Goal: Entertainment & Leisure: Consume media (video, audio)

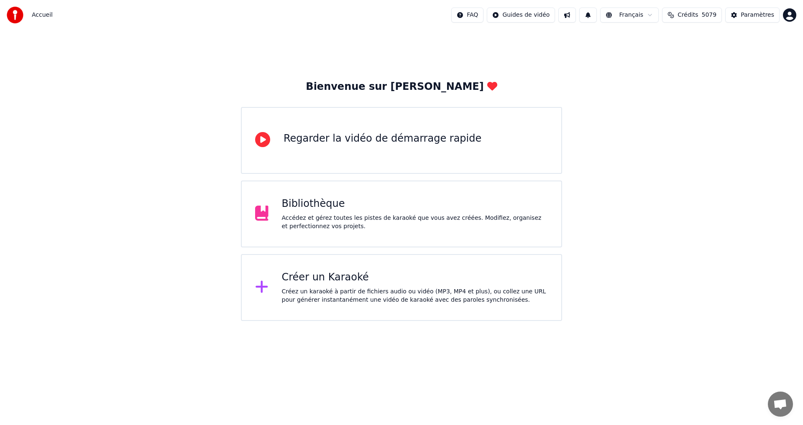
click at [414, 198] on div "Bibliothèque" at bounding box center [415, 203] width 266 height 13
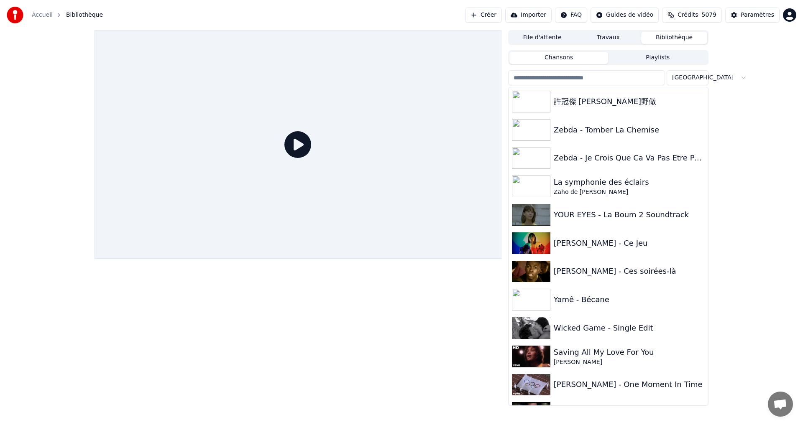
click at [614, 84] on input "search" at bounding box center [586, 77] width 157 height 15
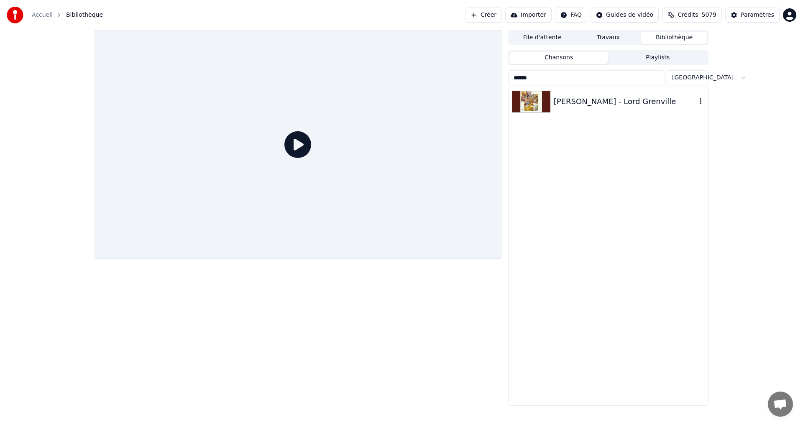
click at [611, 98] on div "[PERSON_NAME] - Lord Grenville" at bounding box center [625, 102] width 143 height 12
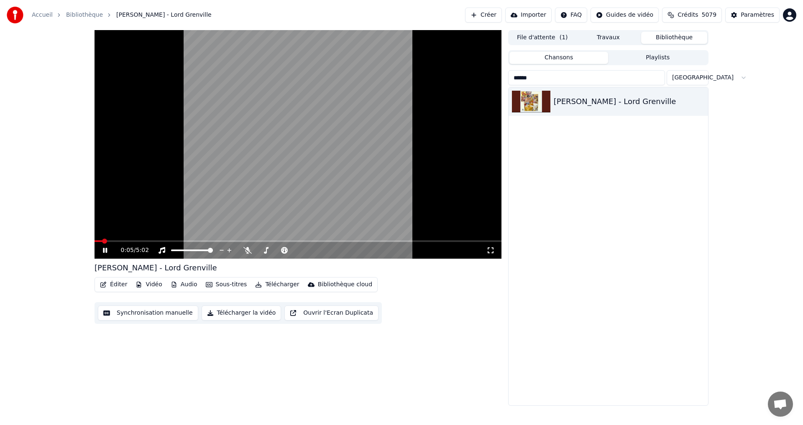
drag, startPoint x: 222, startPoint y: 252, endPoint x: 236, endPoint y: 256, distance: 14.7
click at [236, 256] on div "0:05 / 5:02" at bounding box center [298, 250] width 407 height 17
click at [235, 253] on div "0:06 / 5:02" at bounding box center [303, 250] width 365 height 8
click at [490, 252] on icon at bounding box center [490, 250] width 8 height 7
click at [213, 252] on span at bounding box center [210, 250] width 5 height 5
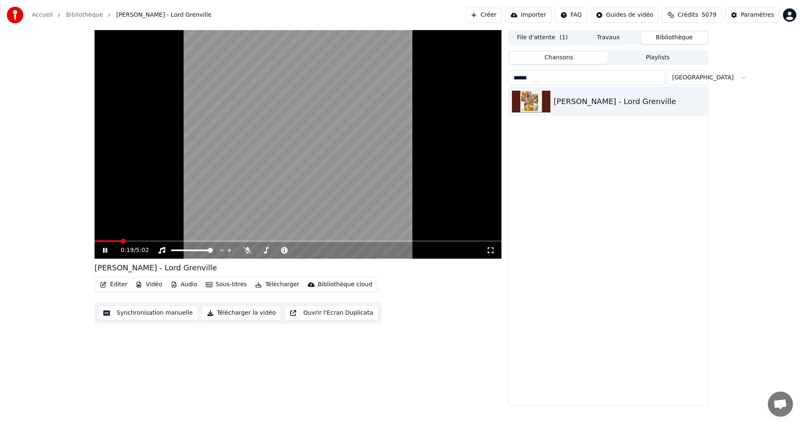
drag, startPoint x: 222, startPoint y: 252, endPoint x: 233, endPoint y: 250, distance: 11.4
click at [233, 250] on div "0:19 / 5:02" at bounding box center [303, 250] width 365 height 8
click at [231, 253] on icon at bounding box center [229, 250] width 8 height 8
click at [220, 254] on icon at bounding box center [222, 250] width 8 height 8
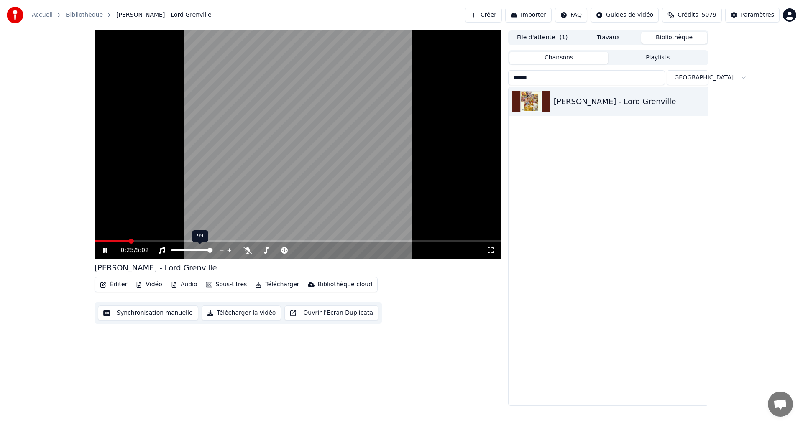
drag, startPoint x: 219, startPoint y: 254, endPoint x: 211, endPoint y: 255, distance: 8.0
click at [211, 255] on div at bounding box center [199, 250] width 67 height 8
click at [290, 254] on div "0:28 / 5:02" at bounding box center [303, 250] width 365 height 8
drag, startPoint x: 225, startPoint y: 255, endPoint x: 233, endPoint y: 255, distance: 8.8
click at [233, 255] on div "0:36 / 5:02" at bounding box center [298, 250] width 407 height 17
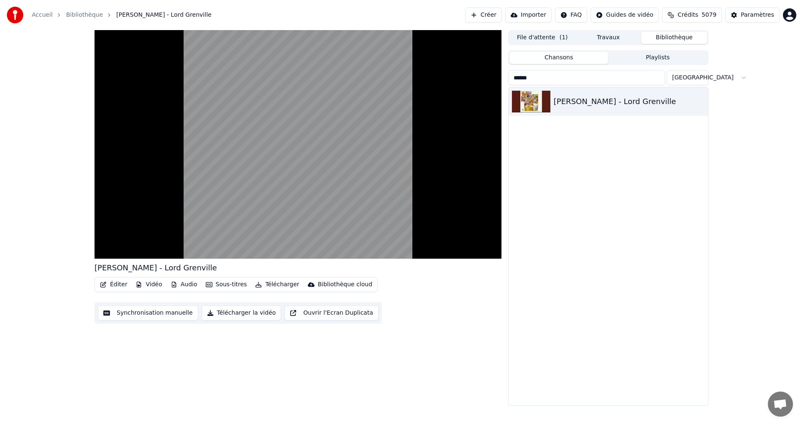
drag, startPoint x: 586, startPoint y: 79, endPoint x: 560, endPoint y: 59, distance: 32.5
click at [560, 59] on div "Chansons Playlists ****** Trier [PERSON_NAME]" at bounding box center [608, 228] width 200 height 356
click at [560, 59] on button "Chansons" at bounding box center [558, 58] width 99 height 12
drag, startPoint x: 544, startPoint y: 81, endPoint x: 515, endPoint y: 81, distance: 28.9
click at [515, 81] on input "******" at bounding box center [586, 77] width 157 height 15
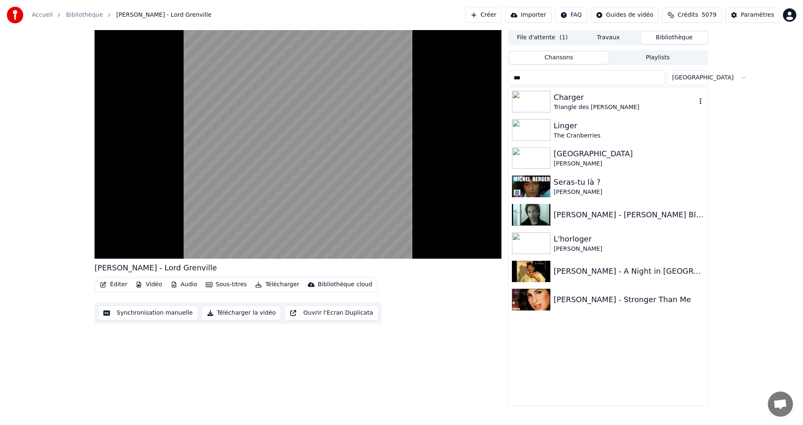
click at [566, 111] on div "Triangle des [PERSON_NAME]" at bounding box center [625, 107] width 143 height 8
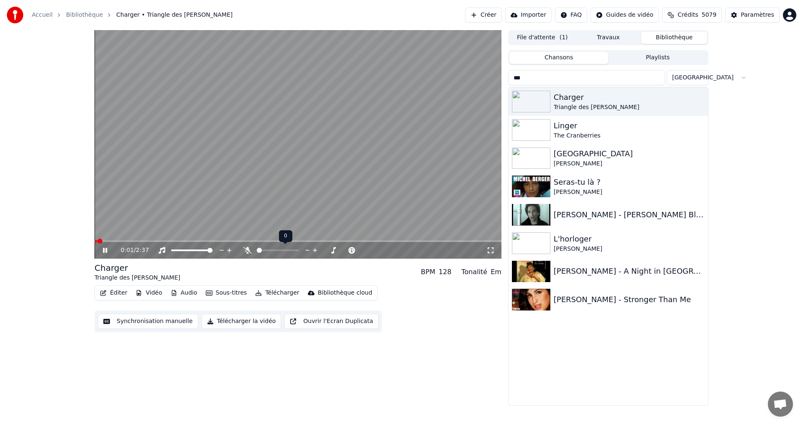
click at [247, 253] on icon at bounding box center [247, 250] width 8 height 7
click at [551, 79] on input "***" at bounding box center [586, 77] width 157 height 15
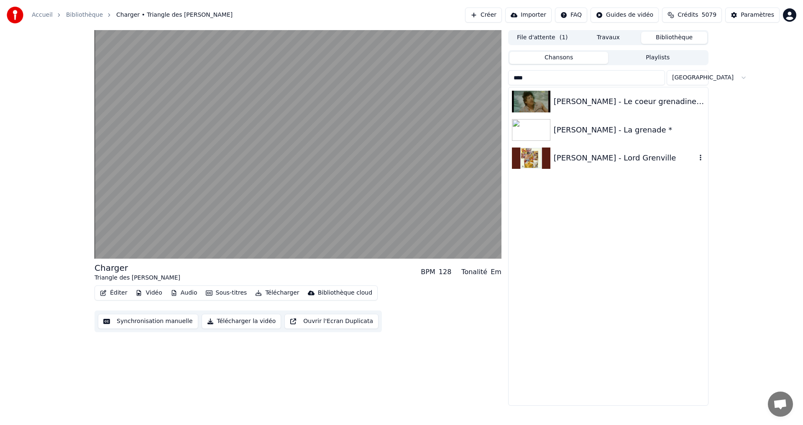
click at [586, 158] on div "[PERSON_NAME] - Lord Grenville" at bounding box center [625, 158] width 143 height 12
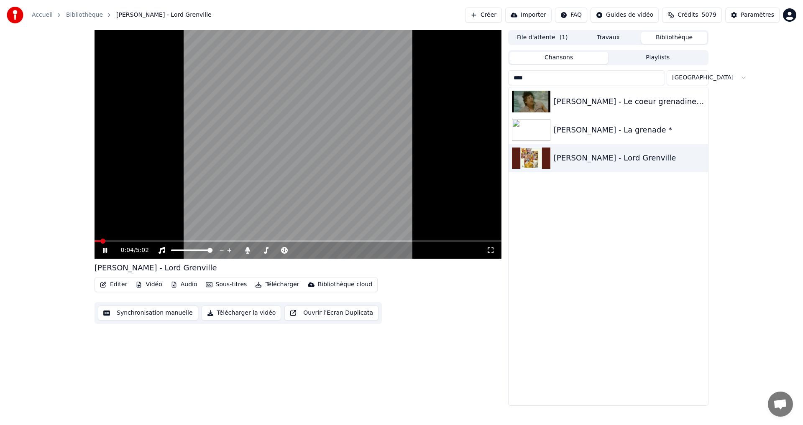
click at [490, 254] on icon at bounding box center [490, 250] width 8 height 7
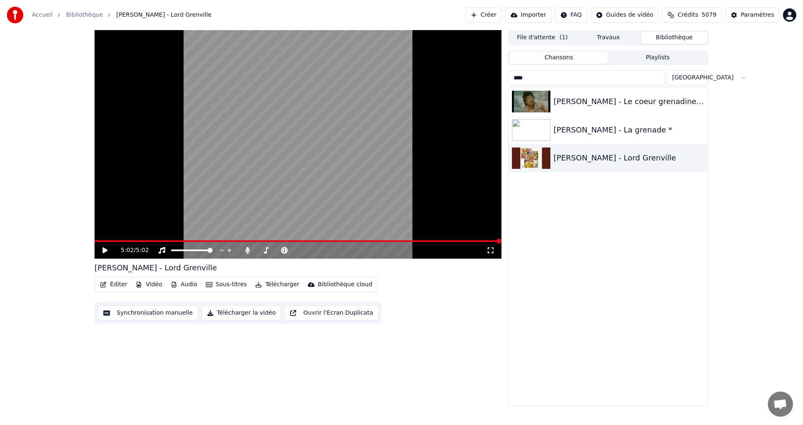
click at [567, 75] on input "****" at bounding box center [586, 77] width 157 height 15
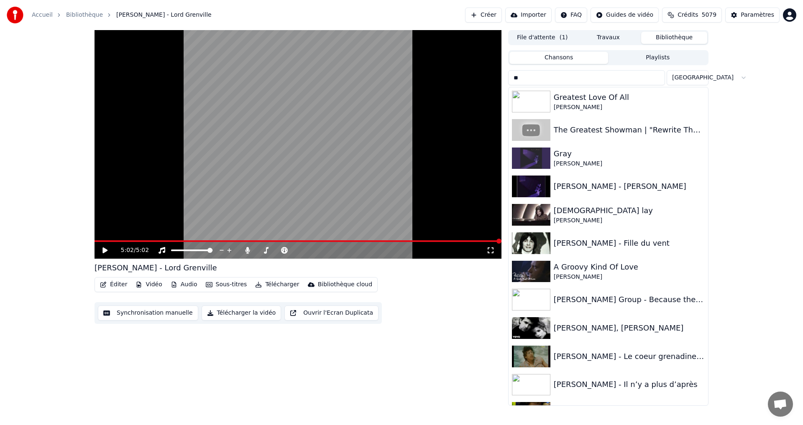
type input "*"
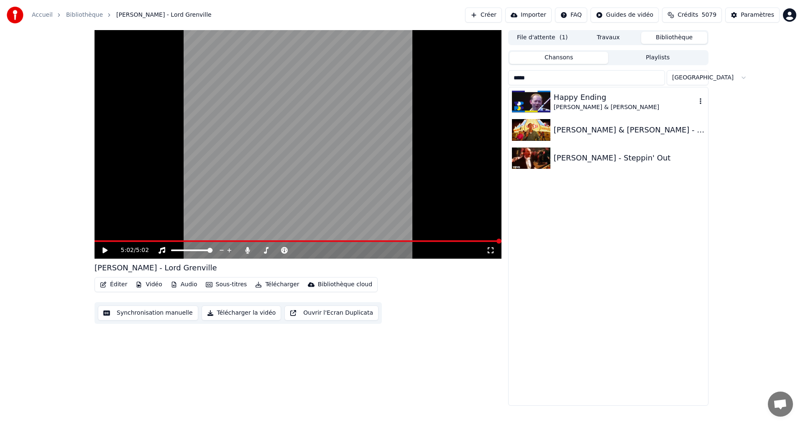
click at [590, 104] on div "[PERSON_NAME] & [PERSON_NAME]" at bounding box center [625, 107] width 143 height 8
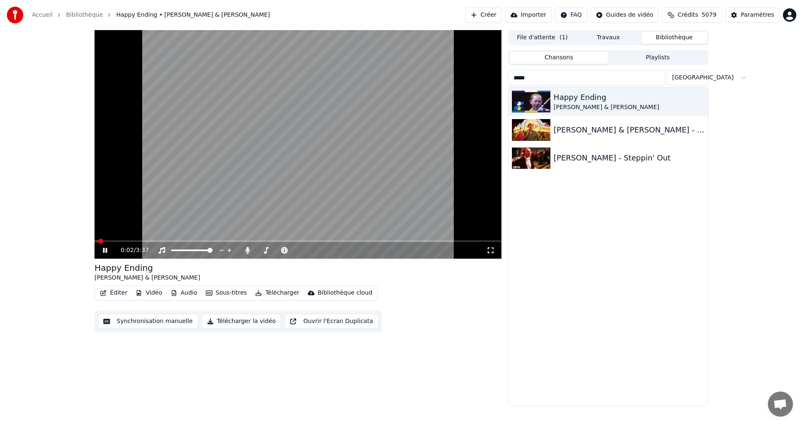
click at [98, 242] on span at bounding box center [97, 241] width 4 height 2
click at [489, 251] on icon at bounding box center [490, 250] width 8 height 7
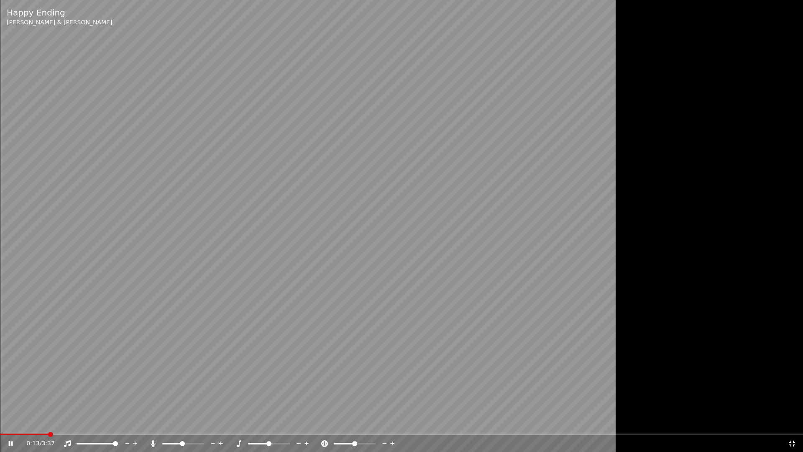
click at [182, 425] on span at bounding box center [172, 443] width 20 height 2
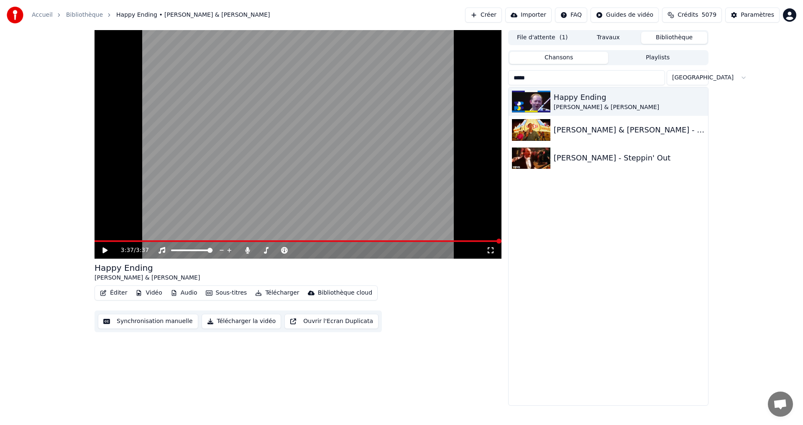
drag, startPoint x: 547, startPoint y: 81, endPoint x: 490, endPoint y: 81, distance: 56.9
click at [490, 81] on div "3:37 / 3:37 Happy Ending [PERSON_NAME] & [PERSON_NAME] Éditer Vidéo Audio Sous-…" at bounding box center [401, 218] width 627 height 376
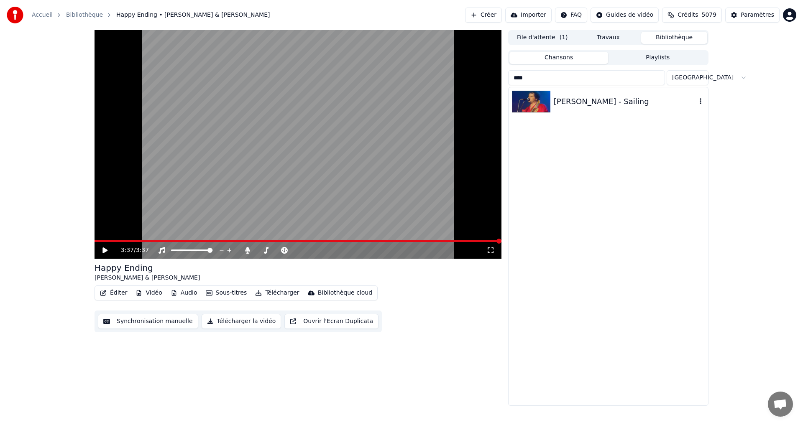
click at [562, 102] on div "[PERSON_NAME] - Sailing" at bounding box center [625, 102] width 143 height 12
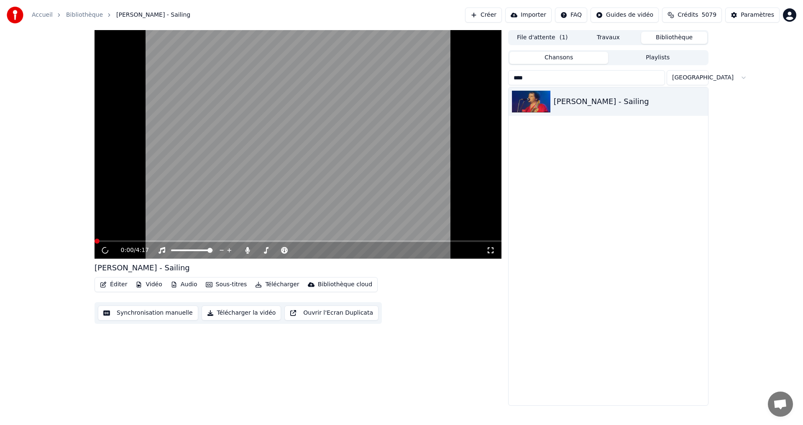
click at [489, 249] on icon at bounding box center [490, 250] width 8 height 7
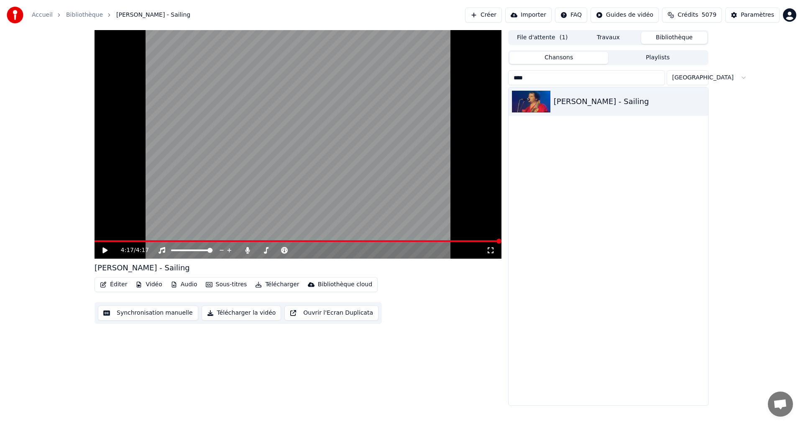
drag, startPoint x: 527, startPoint y: 77, endPoint x: 473, endPoint y: 87, distance: 55.1
click at [473, 87] on div "4:17 / 4:17 [PERSON_NAME] - Sailing Éditer Vidéo Audio Sous-titres Télécharger …" at bounding box center [401, 218] width 627 height 376
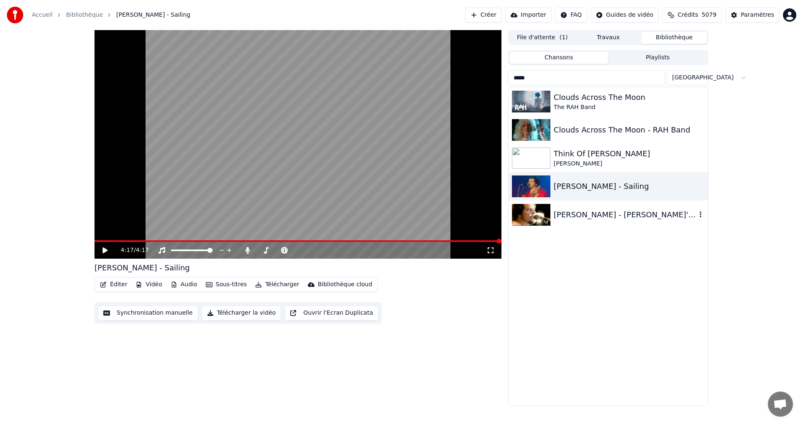
click at [587, 215] on div "[PERSON_NAME] - [PERSON_NAME]'s Theme" at bounding box center [625, 215] width 143 height 12
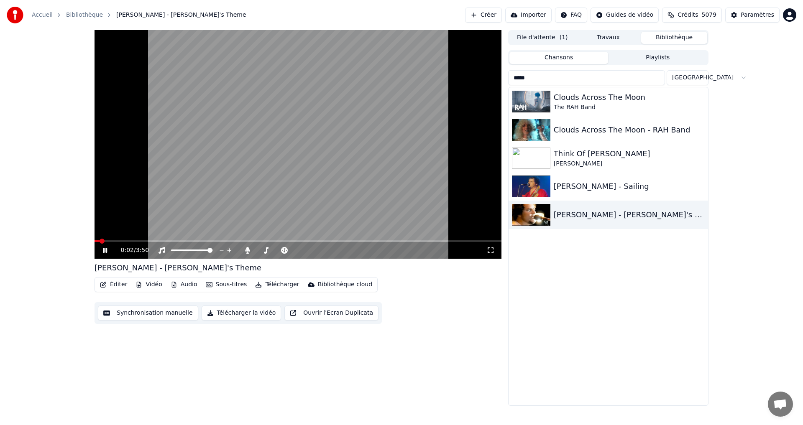
click at [494, 253] on icon at bounding box center [490, 250] width 8 height 7
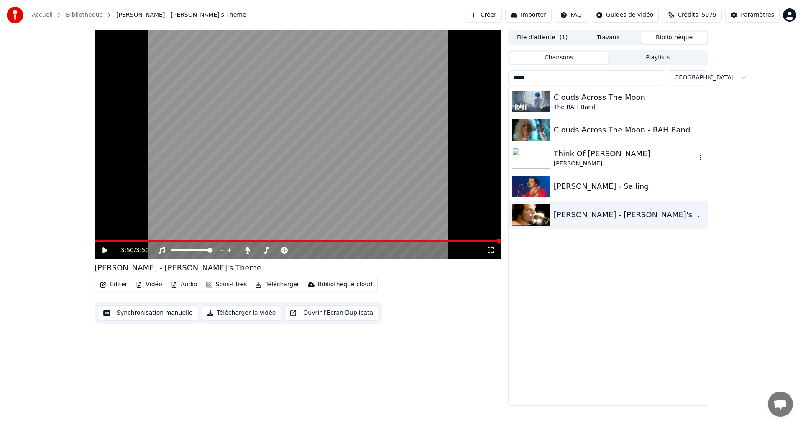
click at [570, 157] on div "Think Of [PERSON_NAME]" at bounding box center [625, 154] width 143 height 12
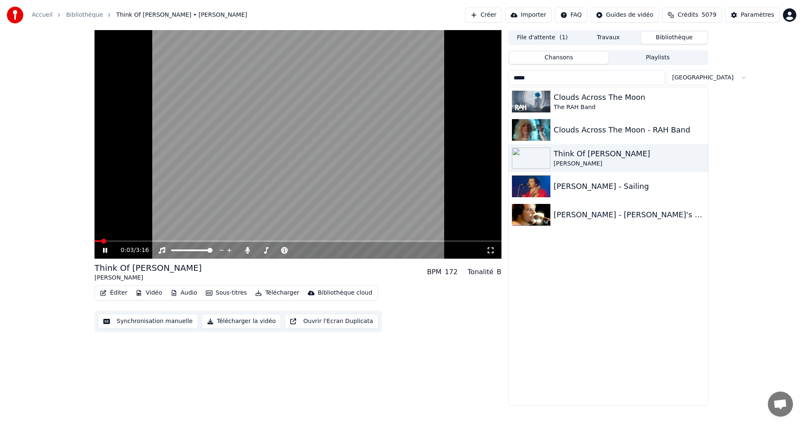
click at [493, 250] on icon at bounding box center [490, 250] width 8 height 7
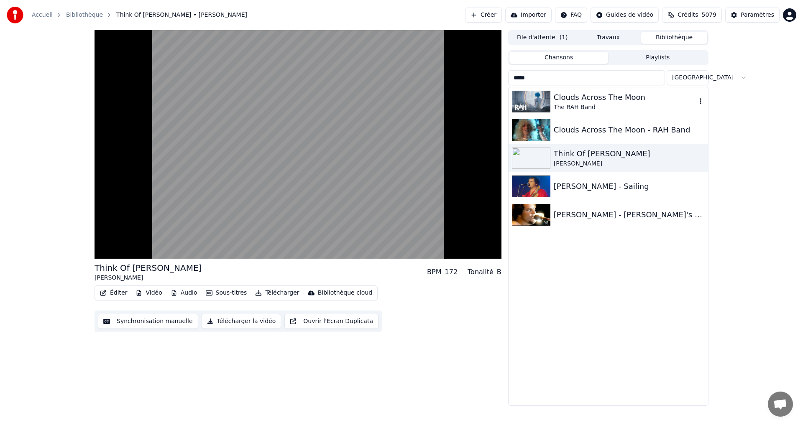
click at [598, 108] on div "The RAH Band" at bounding box center [625, 107] width 143 height 8
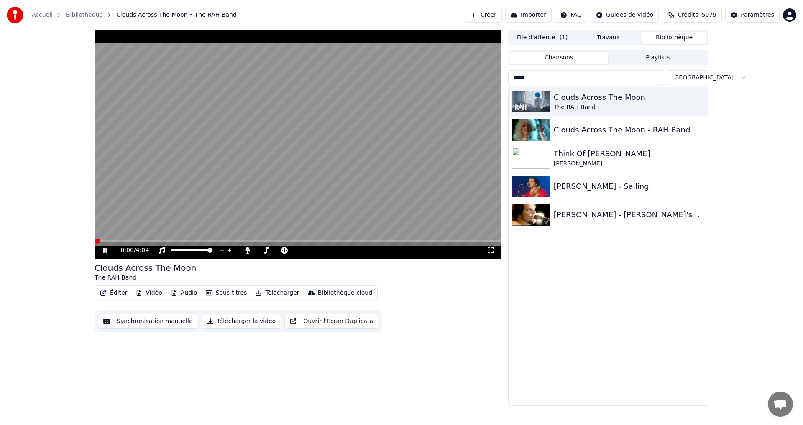
click at [494, 249] on icon at bounding box center [490, 250] width 8 height 7
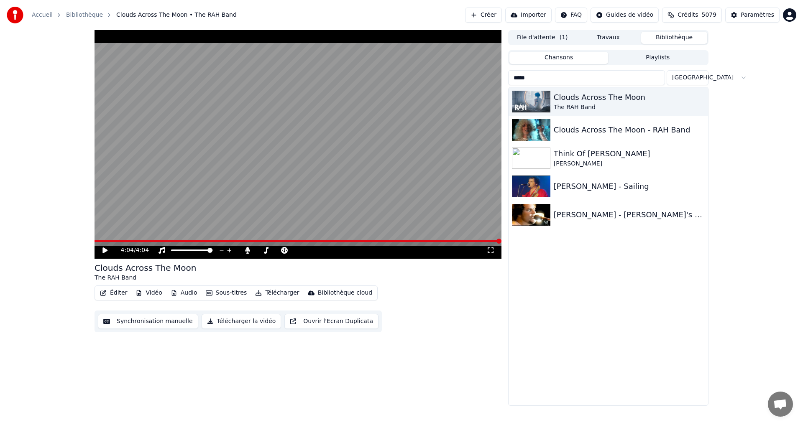
click at [551, 81] on input "*****" at bounding box center [586, 77] width 157 height 15
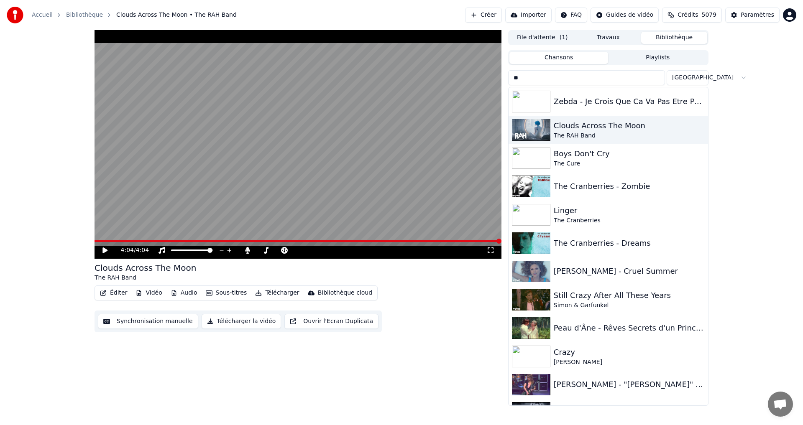
type input "*"
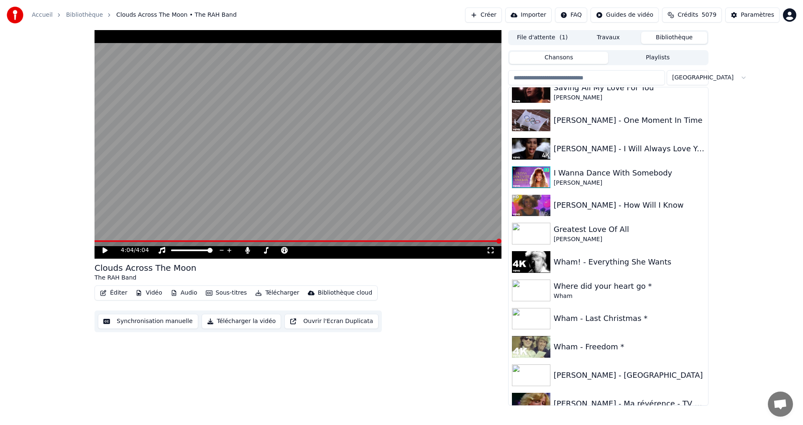
scroll to position [318, 0]
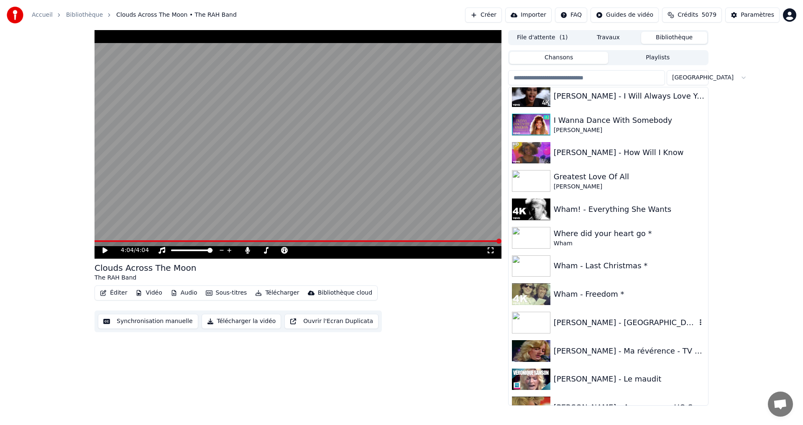
click at [621, 327] on div "[PERSON_NAME] - [GEOGRAPHIC_DATA]" at bounding box center [625, 323] width 143 height 12
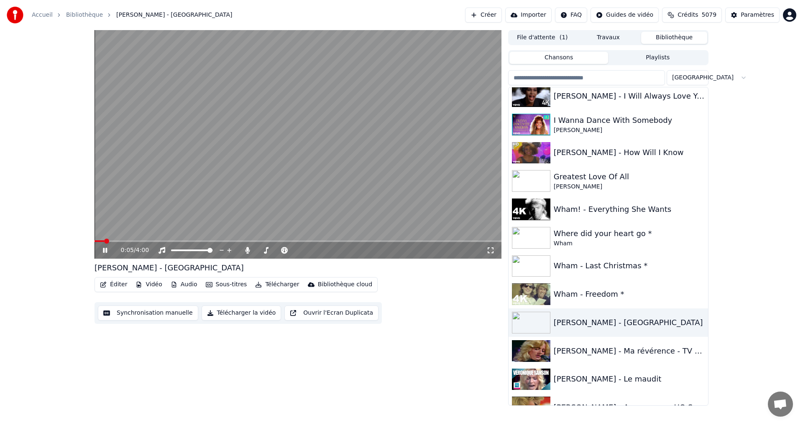
click at [490, 252] on icon at bounding box center [490, 250] width 8 height 7
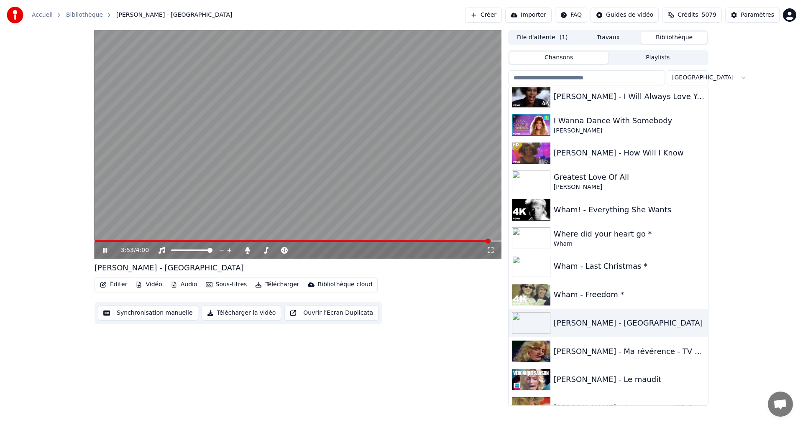
click at [607, 75] on input "search" at bounding box center [586, 77] width 157 height 15
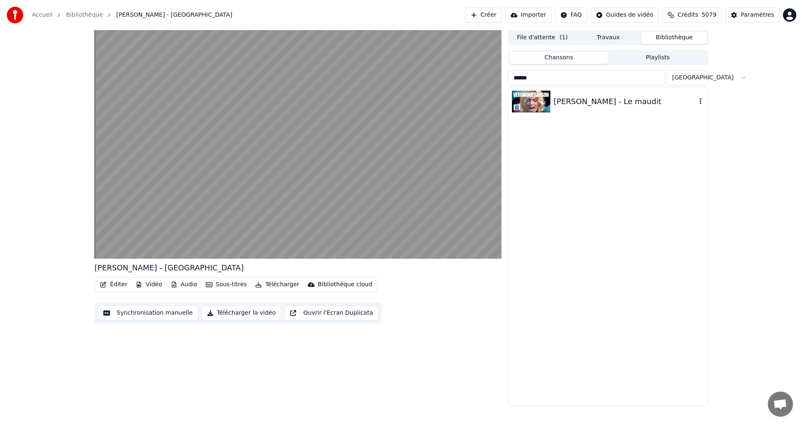
type input "******"
click at [610, 109] on div "[PERSON_NAME] - Le maudit" at bounding box center [607, 101] width 199 height 28
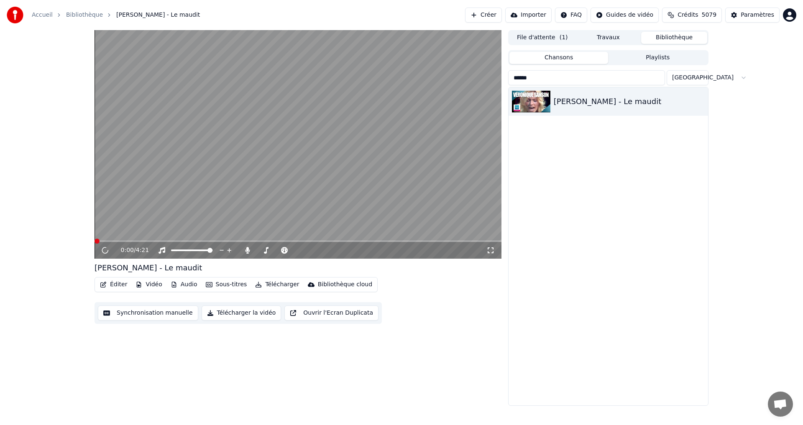
click at [491, 248] on icon at bounding box center [490, 250] width 8 height 7
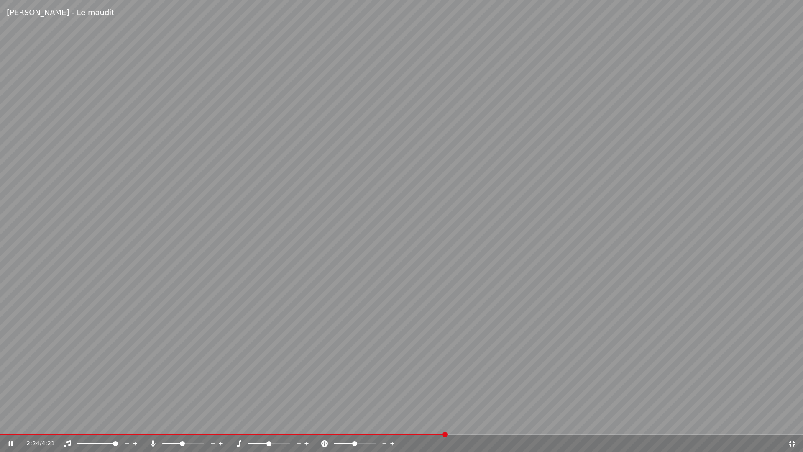
click at [544, 284] on video at bounding box center [401, 226] width 803 height 452
click at [506, 425] on video at bounding box center [401, 226] width 803 height 452
click at [10, 425] on icon at bounding box center [11, 443] width 4 height 5
click at [793, 425] on icon at bounding box center [792, 443] width 8 height 7
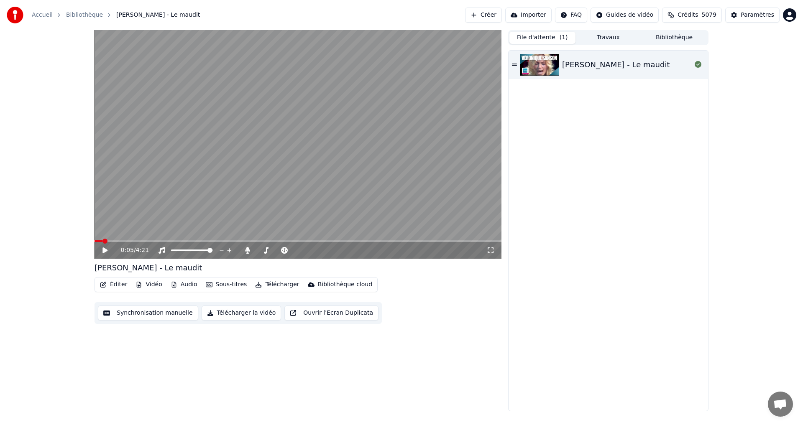
click at [543, 39] on button "File d'attente ( 1 )" at bounding box center [542, 38] width 66 height 12
